Goal: Navigation & Orientation: Find specific page/section

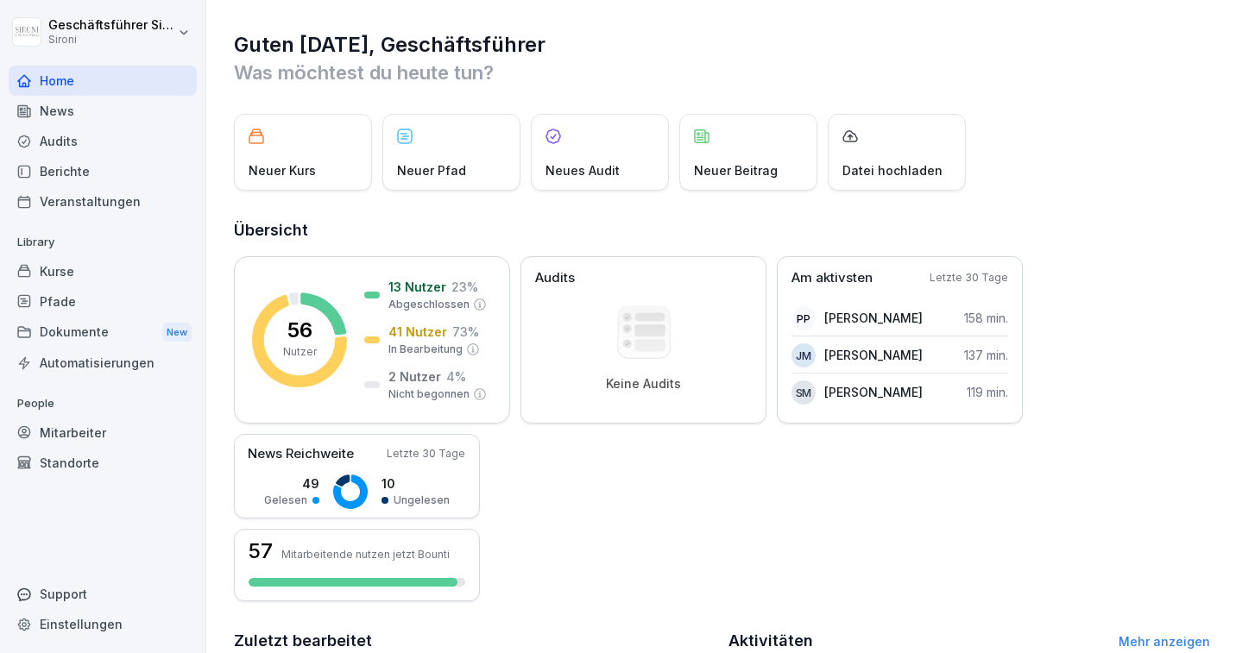
click at [53, 274] on div "Kurse" at bounding box center [103, 271] width 188 height 30
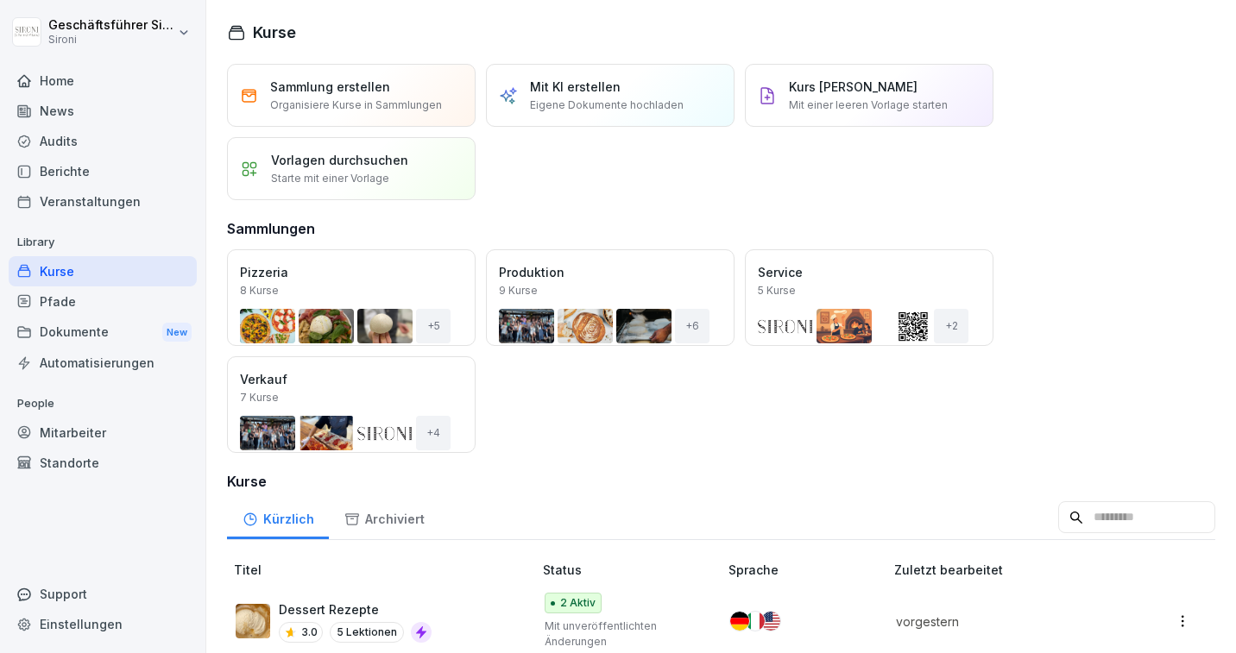
click at [0, 0] on div "Öffnen" at bounding box center [0, 0] width 0 height 0
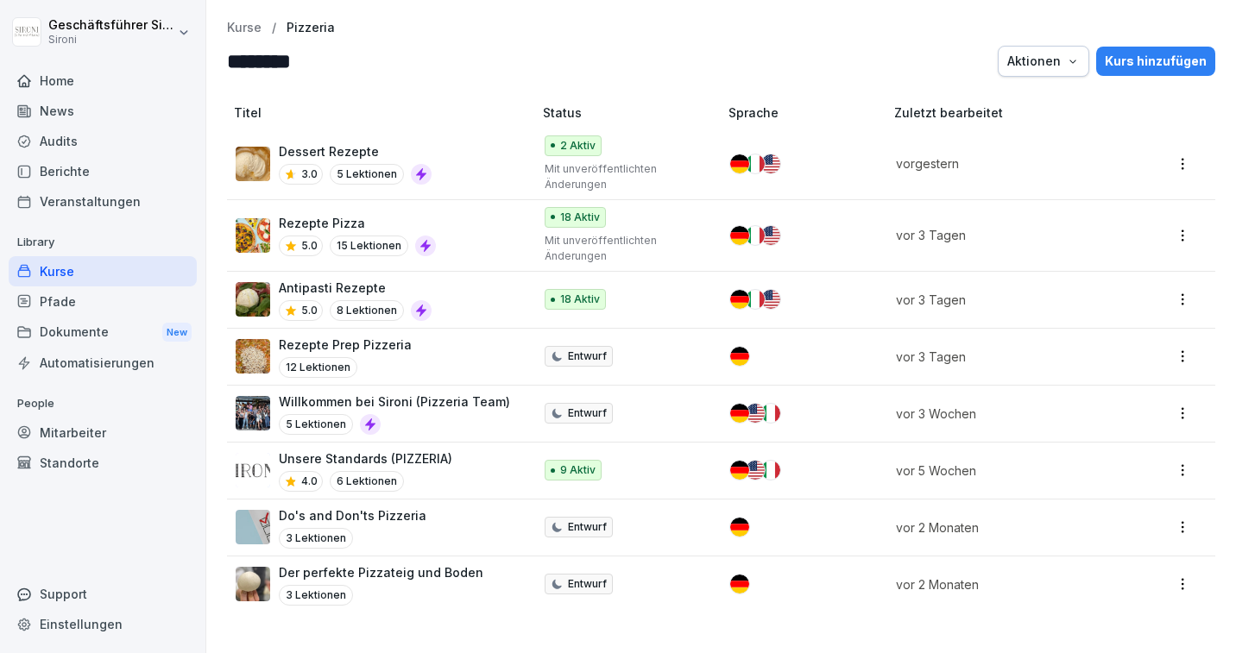
click at [337, 214] on p "Rezepte Pizza" at bounding box center [357, 223] width 157 height 18
